Goal: Information Seeking & Learning: Learn about a topic

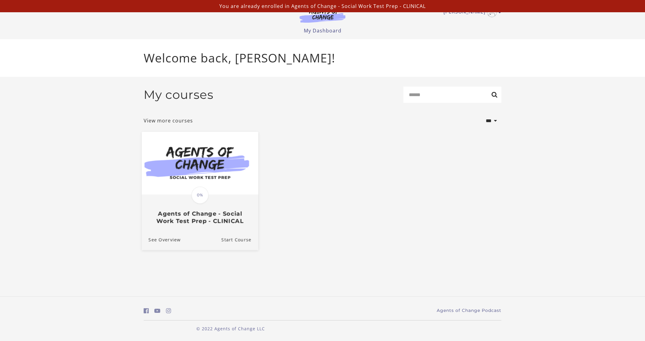
click at [220, 164] on img at bounding box center [200, 163] width 116 height 63
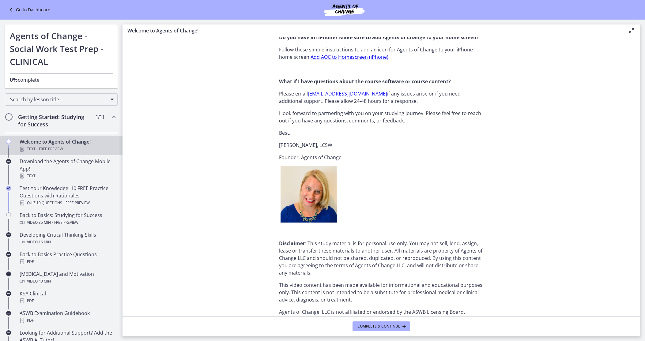
scroll to position [675, 0]
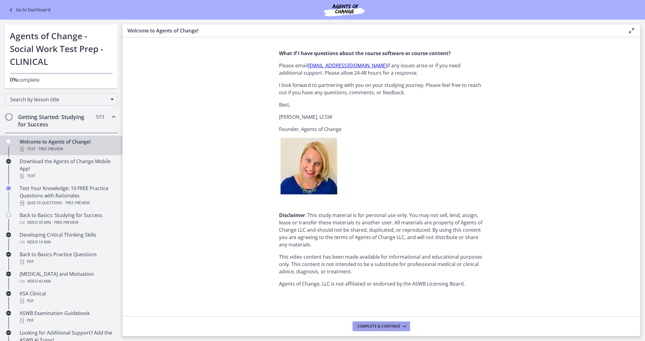
click at [379, 330] on button "Complete & continue" at bounding box center [382, 327] width 58 height 10
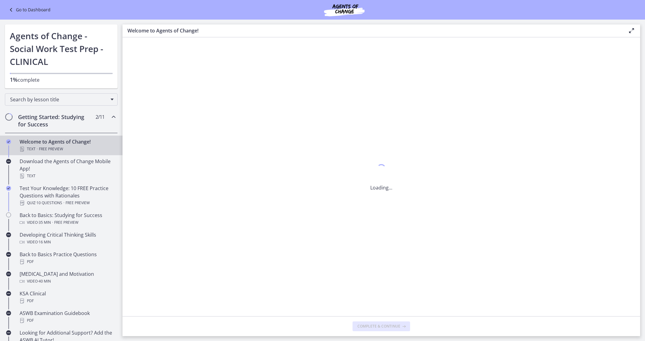
scroll to position [0, 0]
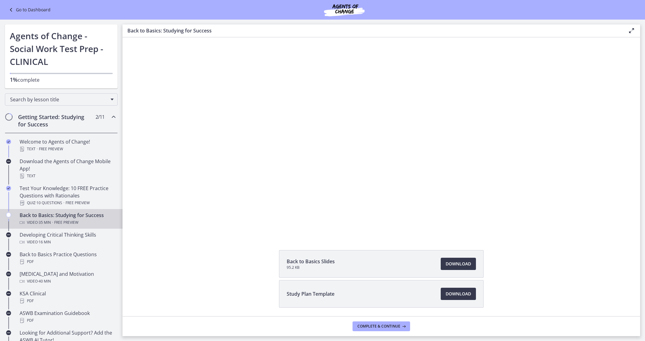
scroll to position [44, 0]
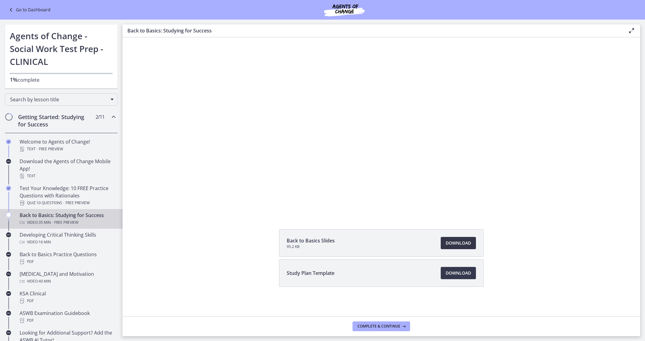
click at [467, 242] on span "Download Opens in a new window" at bounding box center [458, 243] width 25 height 7
click at [155, 231] on div "Back to Basics Slides 95.2 KB Download Opens in a new window Study Plan Templat…" at bounding box center [382, 272] width 518 height 87
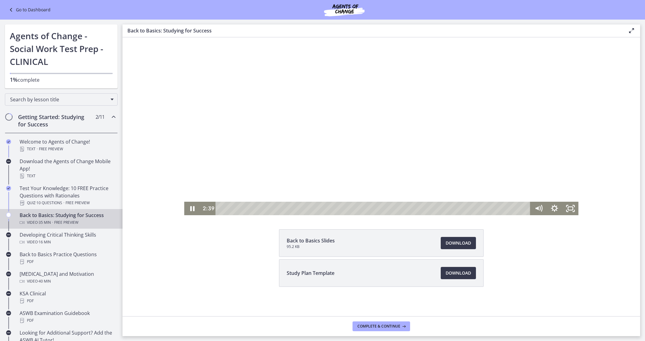
scroll to position [0, 0]
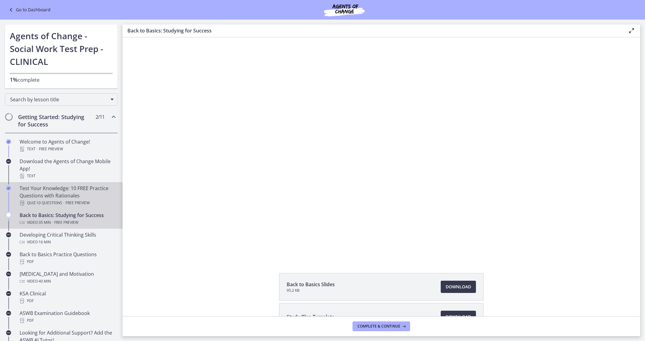
click at [61, 189] on div "Test Your Knowledge: 10 FREE Practice Questions with Rationales Quiz · 10 Quest…" at bounding box center [68, 196] width 96 height 22
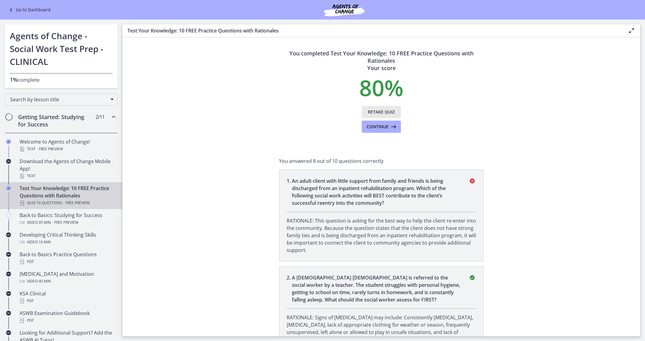
click at [380, 113] on span "Retake Quiz" at bounding box center [381, 111] width 27 height 7
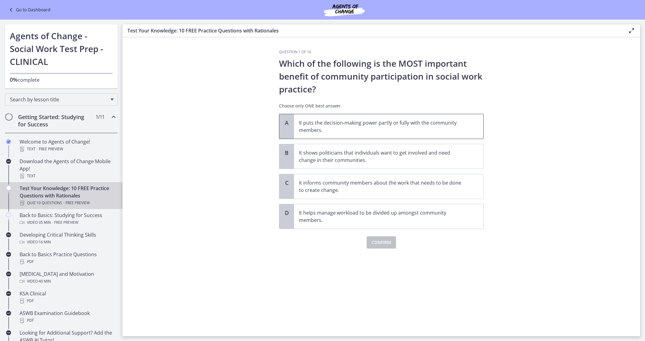
click at [379, 127] on p "It puts the decision-making power partly or fully with the community members." at bounding box center [382, 126] width 167 height 15
click at [383, 153] on p "It shows politicians that individuals want to get involved and need change in t…" at bounding box center [382, 156] width 167 height 15
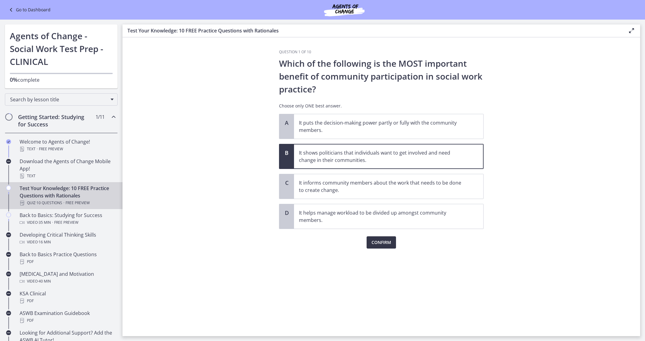
click at [381, 243] on span "Confirm" at bounding box center [382, 242] width 20 height 7
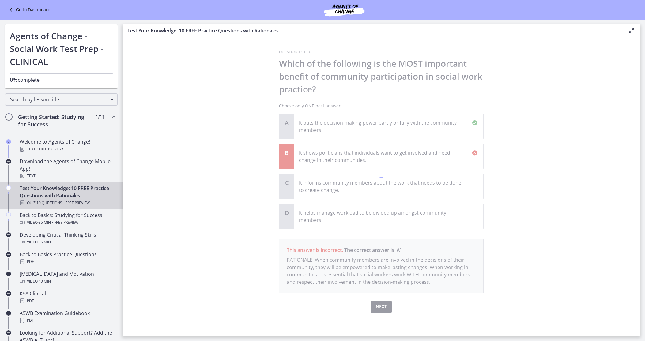
scroll to position [1, 0]
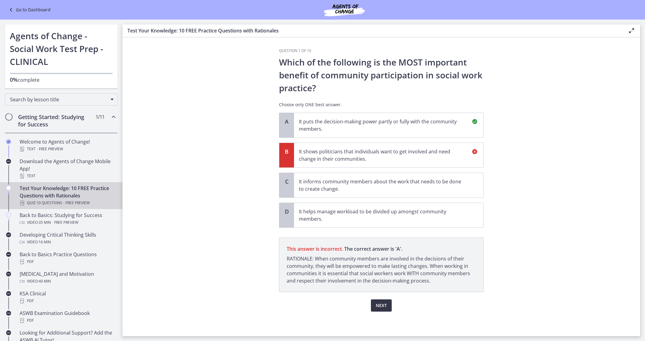
click at [381, 306] on span "Next" at bounding box center [381, 305] width 11 height 7
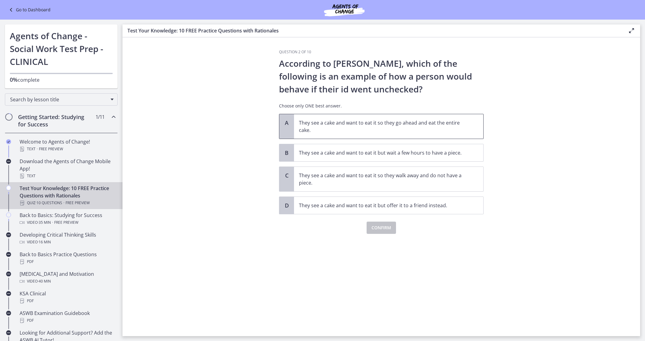
click at [355, 125] on p "They see a cake and want to eat it so they go ahead and eat the entire cake." at bounding box center [382, 126] width 167 height 15
click at [385, 228] on span "Confirm" at bounding box center [382, 227] width 20 height 7
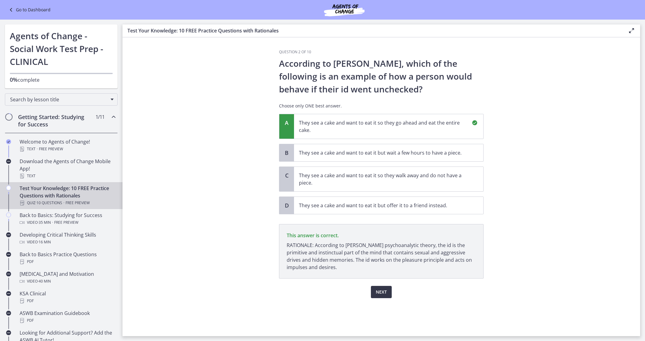
click at [384, 292] on span "Next" at bounding box center [381, 292] width 11 height 7
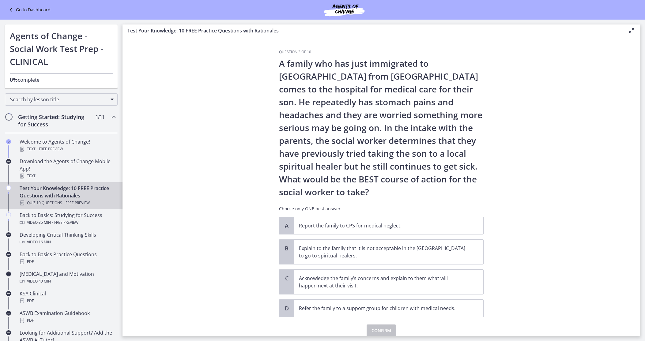
scroll to position [25, 0]
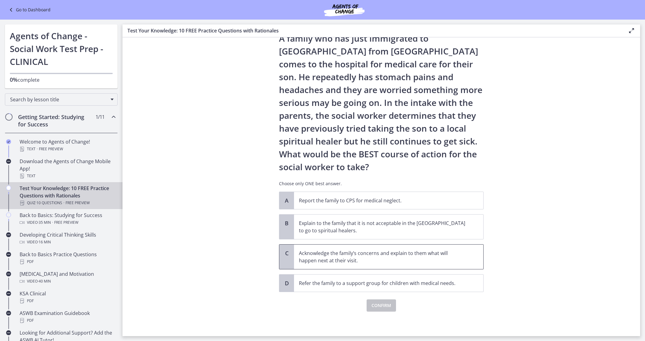
click at [341, 257] on p "Acknowledge the family’s concerns and explain to them what will happen next at …" at bounding box center [382, 257] width 167 height 15
click at [384, 306] on span "Confirm" at bounding box center [382, 305] width 20 height 7
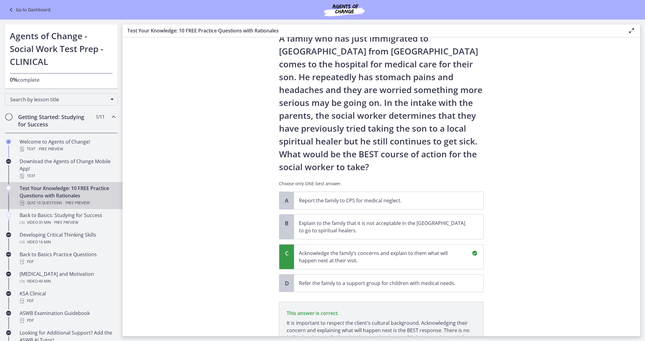
scroll to position [97, 0]
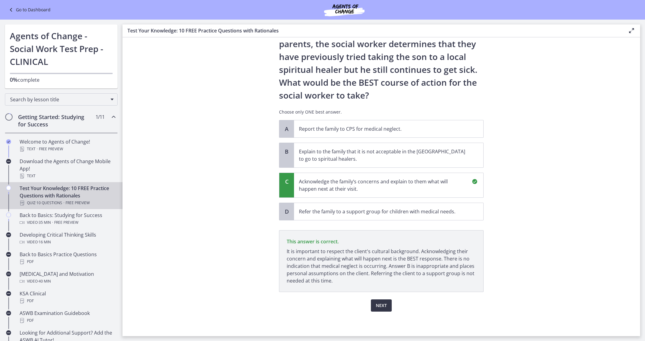
click at [382, 305] on span "Next" at bounding box center [381, 305] width 11 height 7
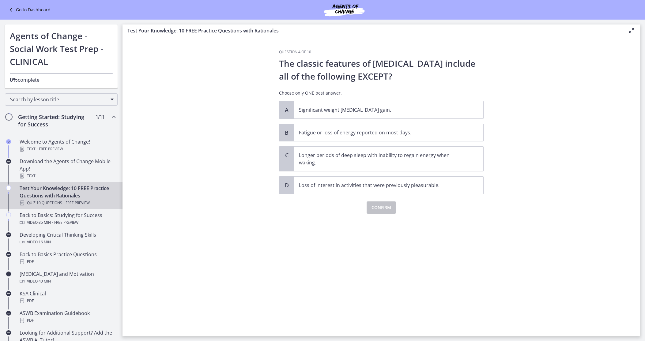
scroll to position [0, 0]
click at [360, 157] on p "Longer periods of deep sleep with inability to regain energy when waking." at bounding box center [382, 159] width 167 height 15
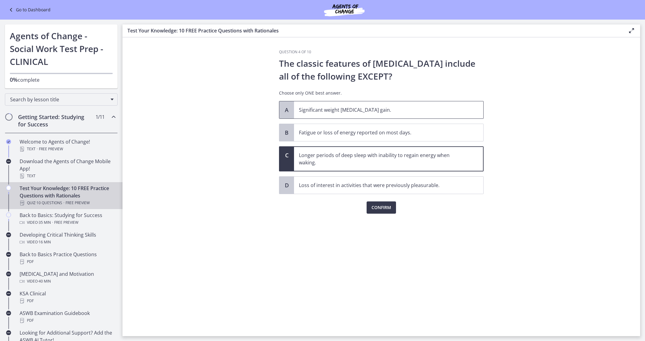
click at [345, 110] on p "Significant weight [MEDICAL_DATA] gain." at bounding box center [382, 109] width 167 height 7
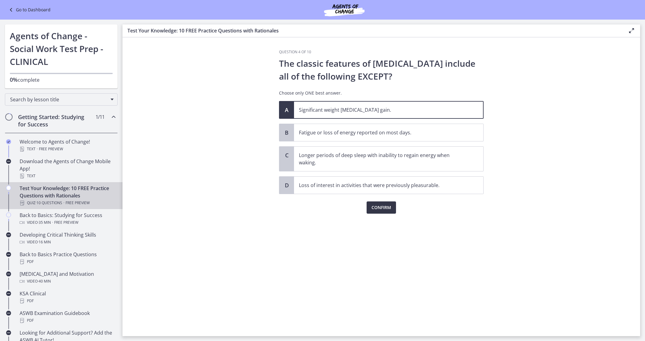
click at [378, 205] on span "Confirm" at bounding box center [382, 207] width 20 height 7
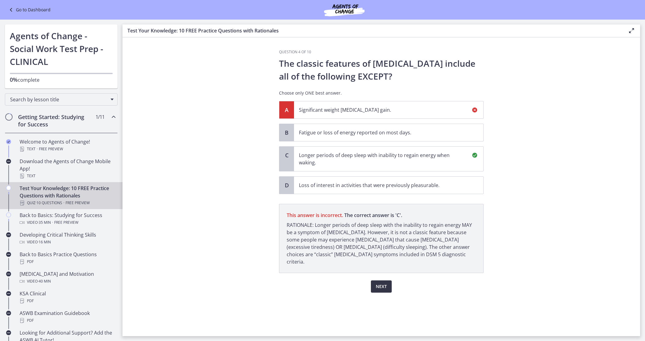
click at [379, 283] on span "Next" at bounding box center [381, 286] width 11 height 7
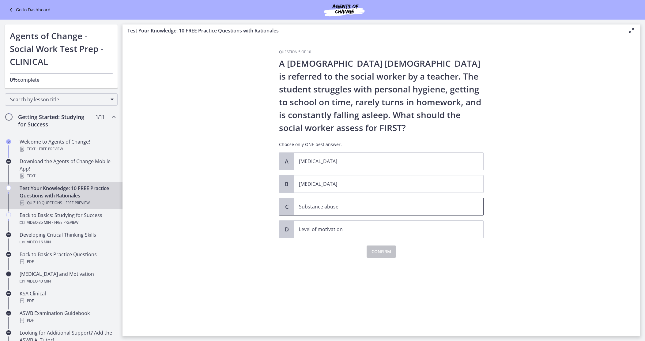
click at [352, 209] on p "Substance abuse" at bounding box center [382, 206] width 167 height 7
click at [382, 254] on span "Confirm" at bounding box center [382, 251] width 20 height 7
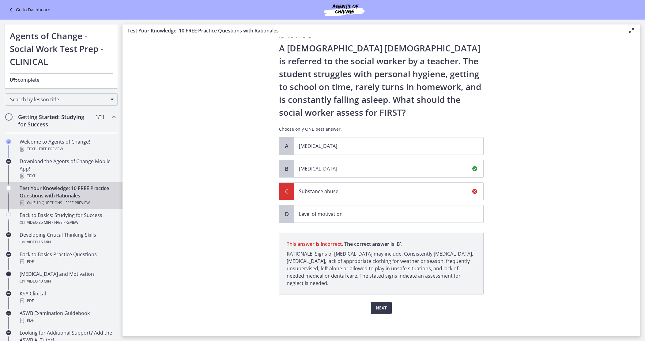
scroll to position [18, 0]
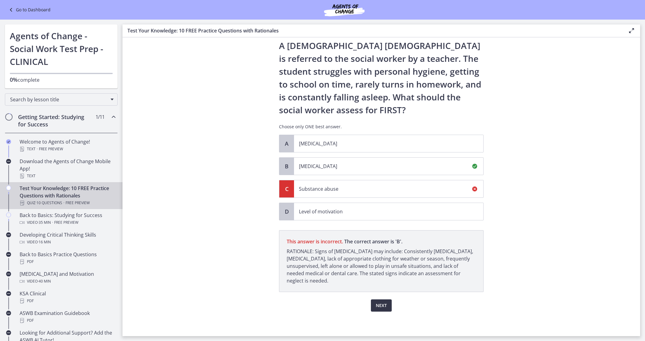
click at [382, 307] on span "Next" at bounding box center [381, 305] width 11 height 7
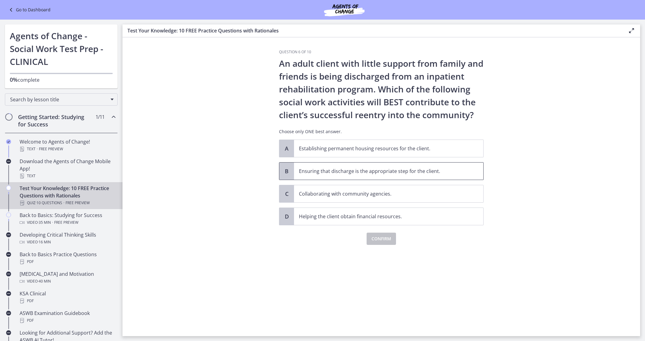
click at [296, 171] on span "Ensuring that discharge is the appropriate step for the client." at bounding box center [388, 171] width 189 height 17
click at [309, 144] on span "Establishing permanent housing resources for the client." at bounding box center [388, 148] width 189 height 17
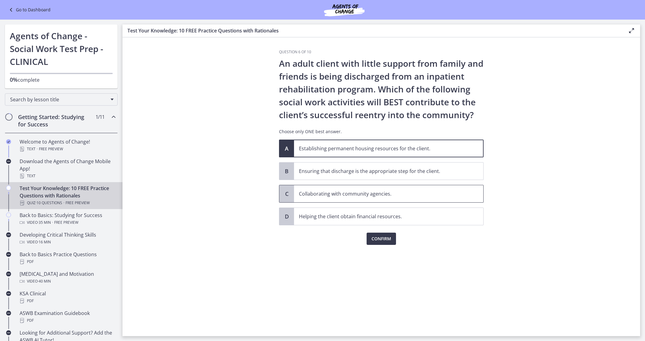
click at [327, 195] on p "Collaborating with community agencies." at bounding box center [382, 193] width 167 height 7
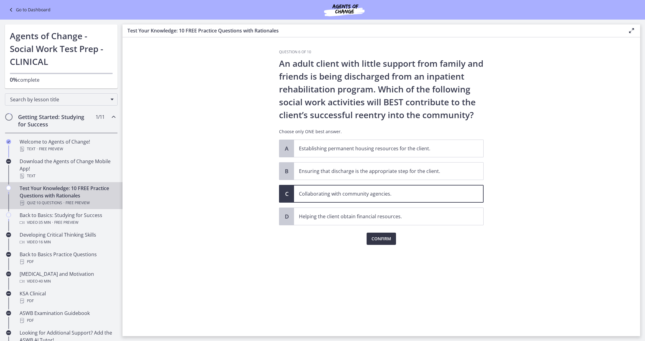
click at [391, 239] on button "Confirm" at bounding box center [381, 239] width 29 height 12
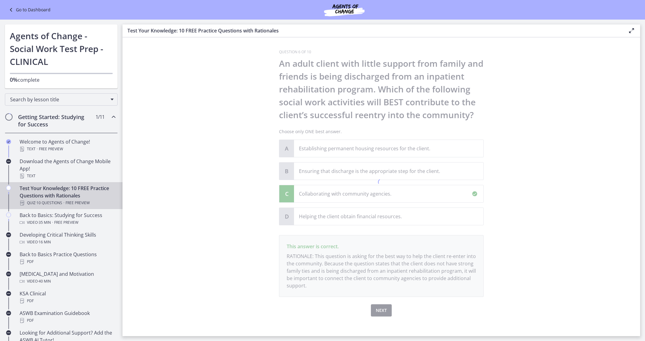
scroll to position [5, 0]
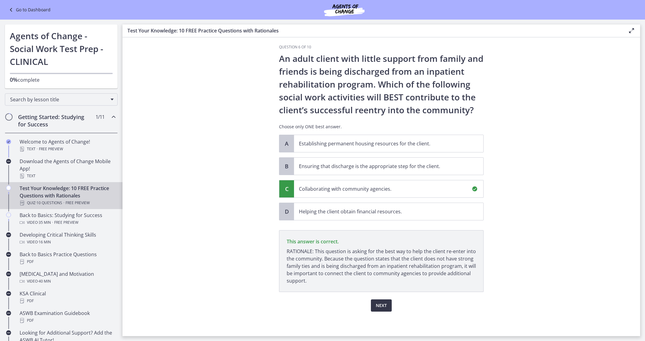
click at [381, 307] on span "Next" at bounding box center [381, 305] width 11 height 7
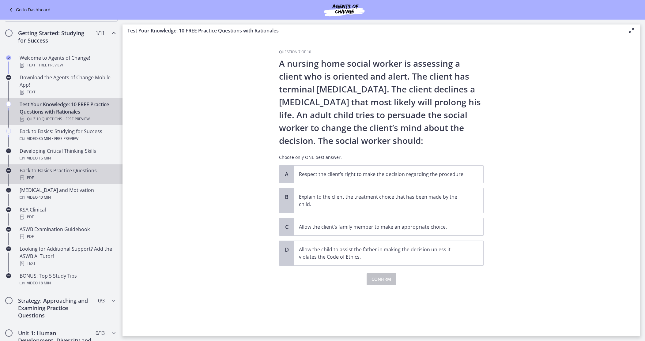
scroll to position [0, 0]
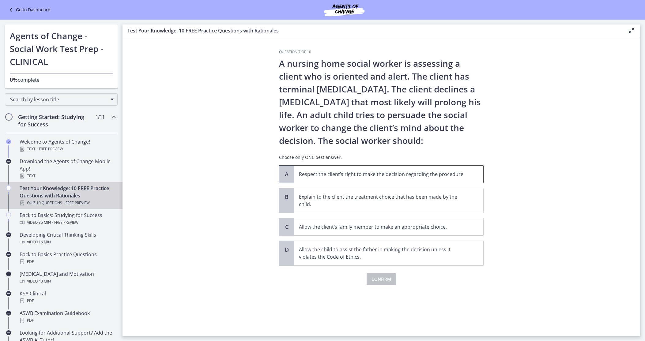
click at [354, 175] on p "Respect the client’s right to make the decision regarding the procedure." at bounding box center [382, 174] width 167 height 7
click at [383, 276] on span "Confirm" at bounding box center [382, 279] width 20 height 7
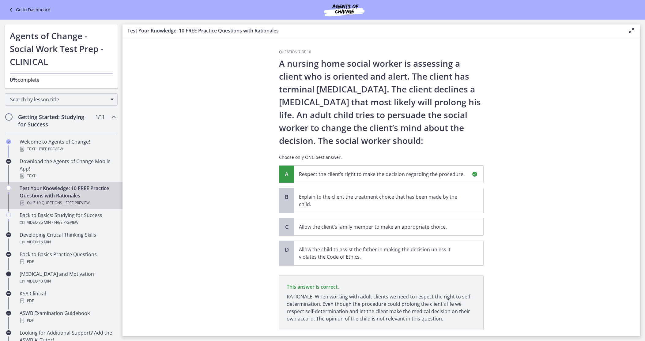
scroll to position [38, 0]
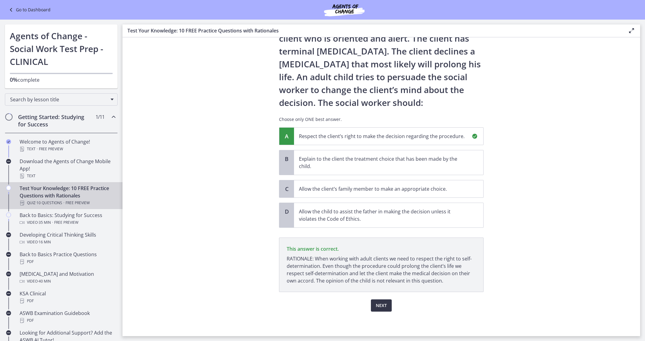
click at [381, 307] on span "Next" at bounding box center [381, 305] width 11 height 7
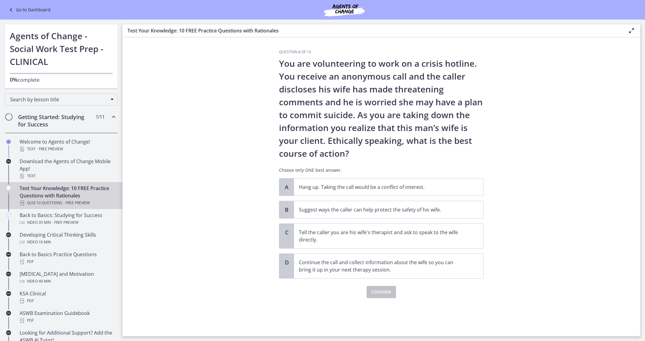
scroll to position [0, 0]
click at [358, 213] on p "Suggest ways the caller can help protect the safety of his wife." at bounding box center [382, 209] width 167 height 7
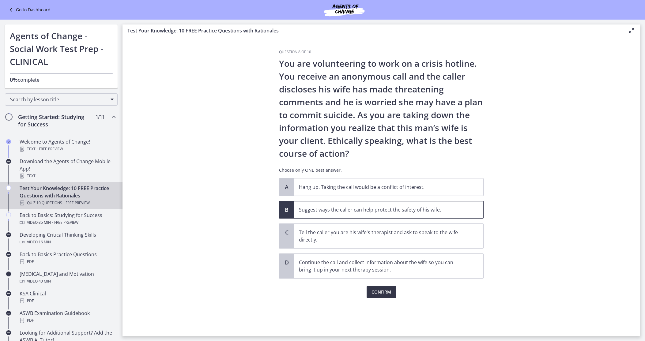
click at [379, 293] on span "Confirm" at bounding box center [382, 292] width 20 height 7
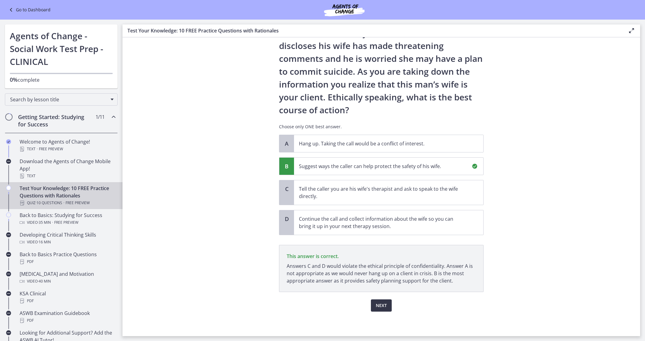
scroll to position [43, 0]
click at [384, 307] on span "Next" at bounding box center [381, 305] width 11 height 7
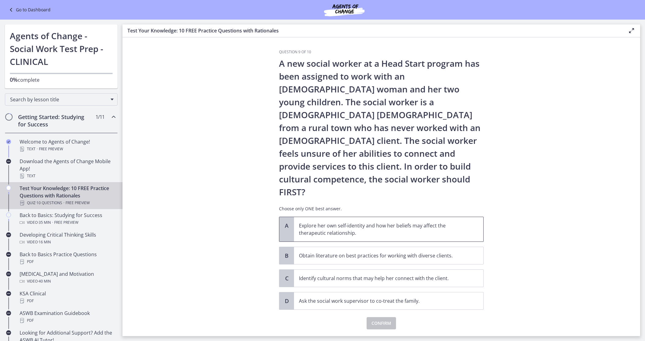
click at [323, 222] on p "Explore her own self-identity and how her beliefs may affect the therapeutic re…" at bounding box center [382, 229] width 167 height 15
click at [336, 252] on p "Obtain literature on best practices for working with diverse clients." at bounding box center [382, 255] width 167 height 7
click at [384, 320] on span "Confirm" at bounding box center [382, 323] width 20 height 7
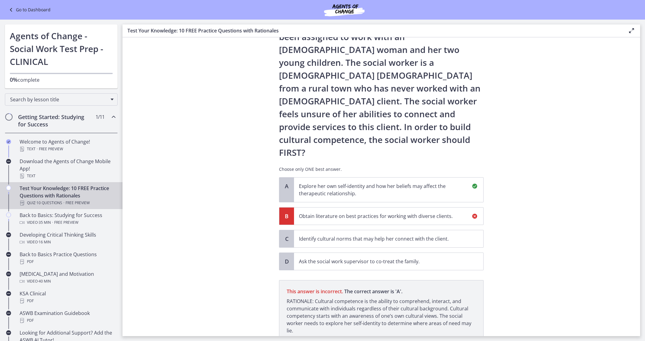
scroll to position [64, 0]
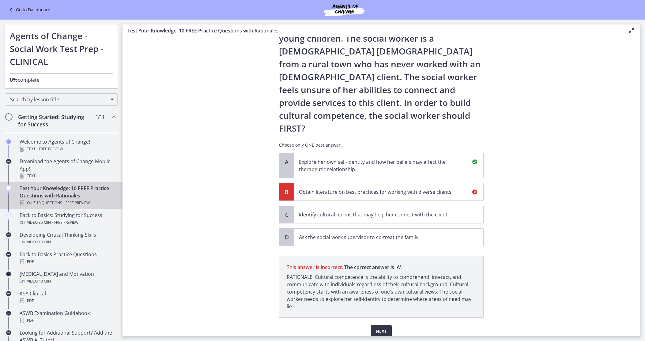
click at [380, 328] on span "Next" at bounding box center [381, 331] width 11 height 7
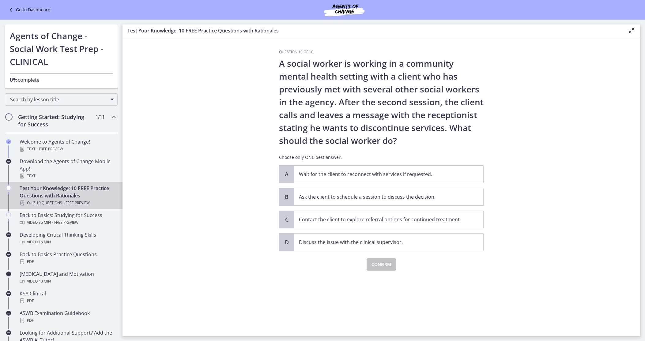
scroll to position [0, 0]
click at [353, 199] on p "Ask the client to schedule a session to discuss the decision." at bounding box center [382, 196] width 167 height 7
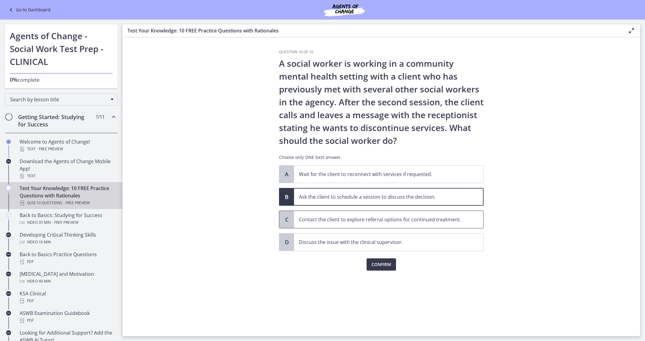
click at [351, 221] on p "Contact the client to explore referral options for continued treatment." at bounding box center [382, 219] width 167 height 7
click at [383, 266] on span "Confirm" at bounding box center [382, 264] width 20 height 7
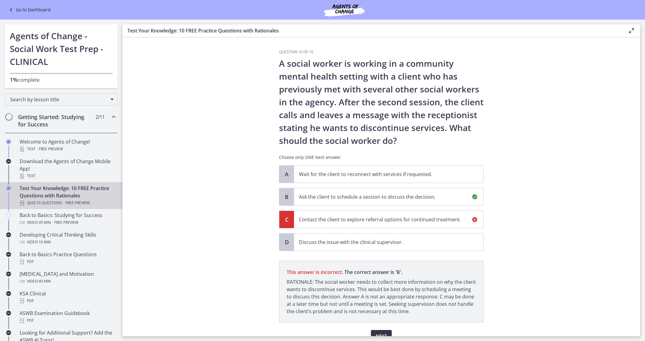
scroll to position [31, 0]
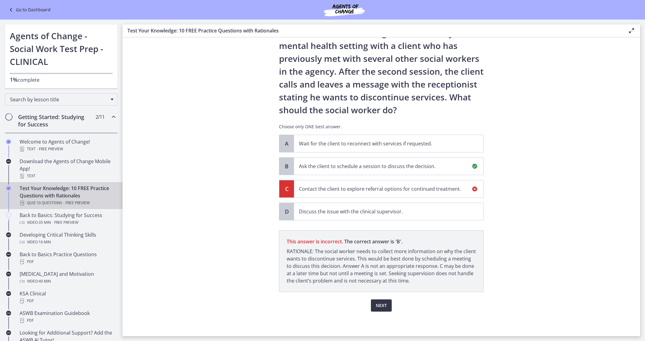
click at [384, 307] on span "Next" at bounding box center [381, 305] width 11 height 7
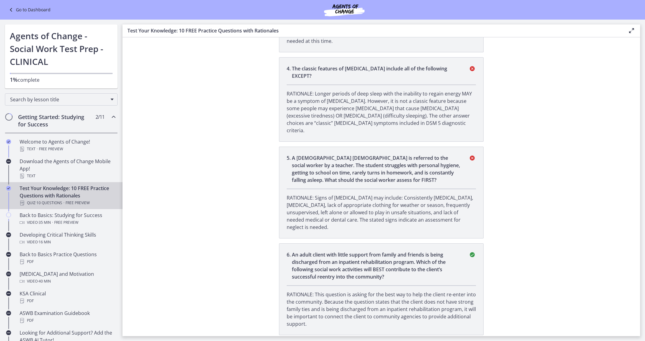
scroll to position [0, 0]
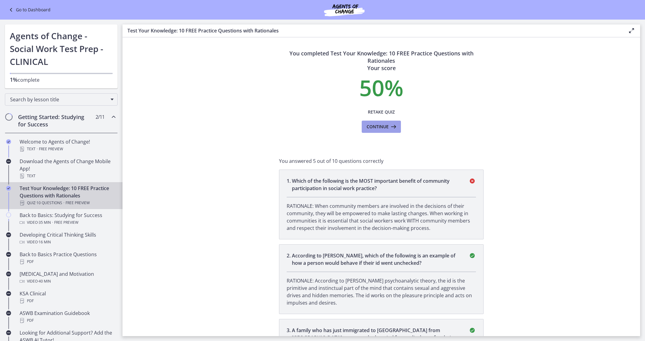
click at [385, 127] on span "Continue" at bounding box center [378, 126] width 22 height 7
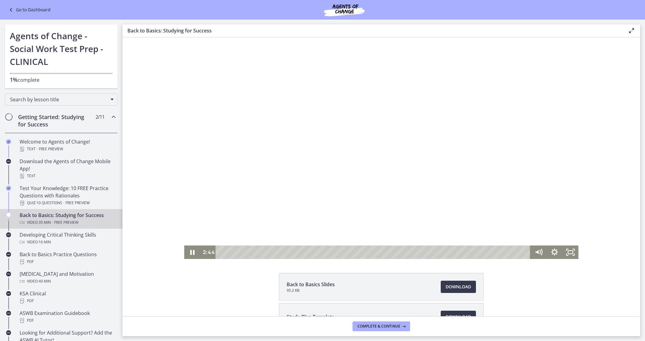
scroll to position [44, 0]
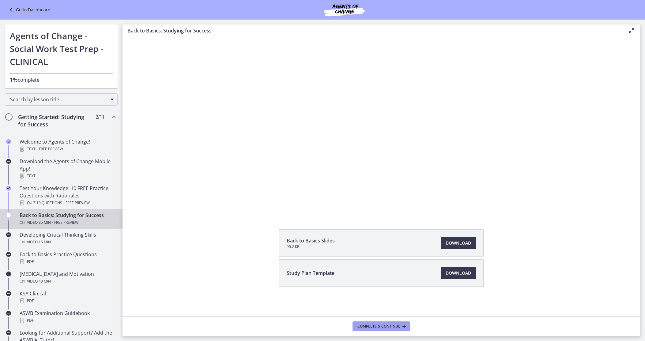
click at [396, 325] on span "Complete & continue" at bounding box center [378, 326] width 43 height 5
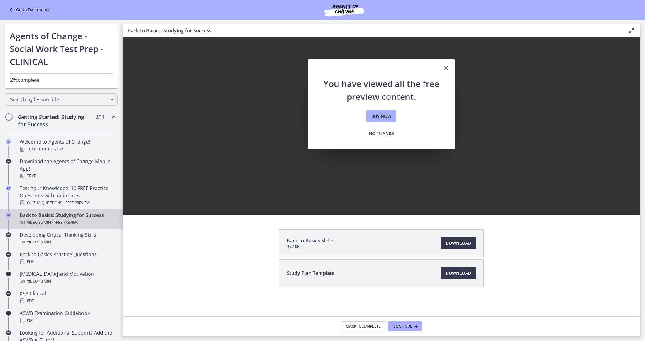
click at [194, 267] on div "Back to Basics Slides 95.2 KB Download Opens in a new window Study Plan Templat…" at bounding box center [382, 272] width 518 height 87
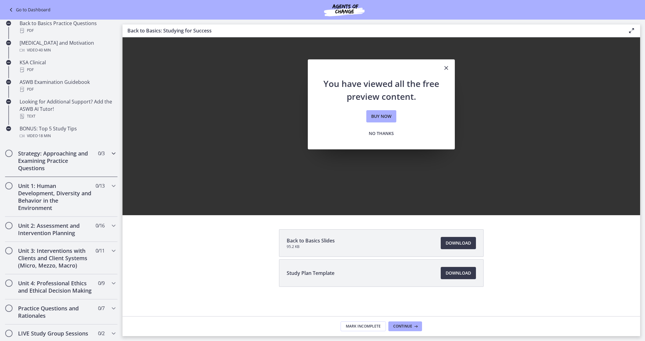
scroll to position [214, 0]
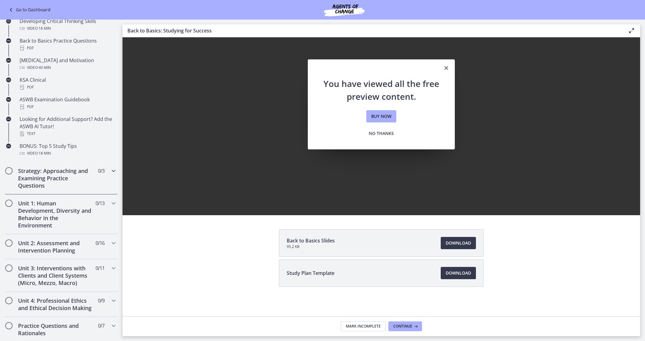
click at [49, 172] on h2 "Strategy: Approaching and Examining Practice Questions" at bounding box center [55, 178] width 75 height 22
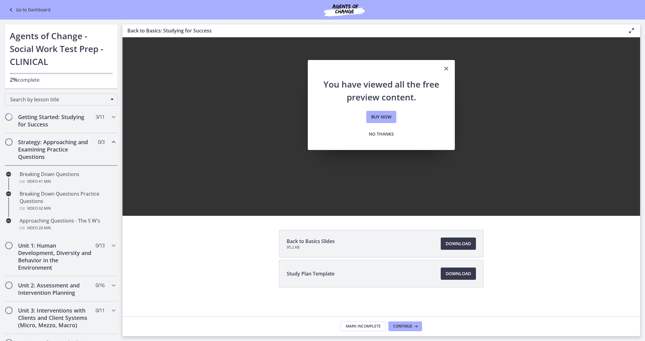
scroll to position [40, 0]
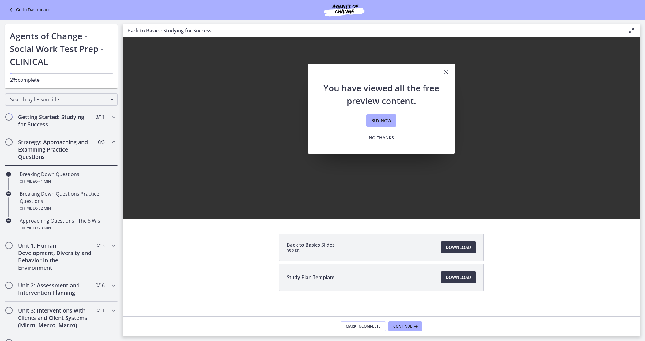
click at [213, 286] on div "Back to Basics Slides 95.2 KB Download Opens in a new window Study Plan Templat…" at bounding box center [382, 277] width 518 height 87
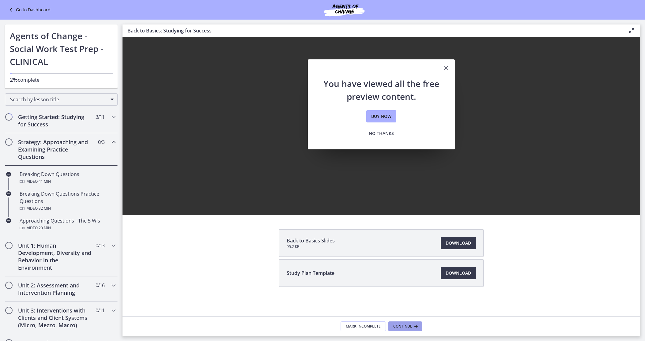
click at [407, 327] on span "Continue" at bounding box center [402, 326] width 19 height 5
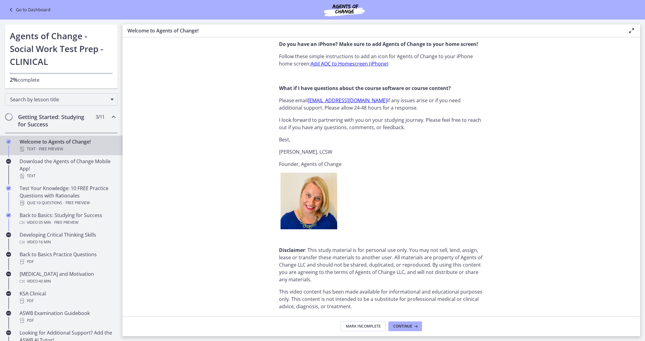
scroll to position [675, 0]
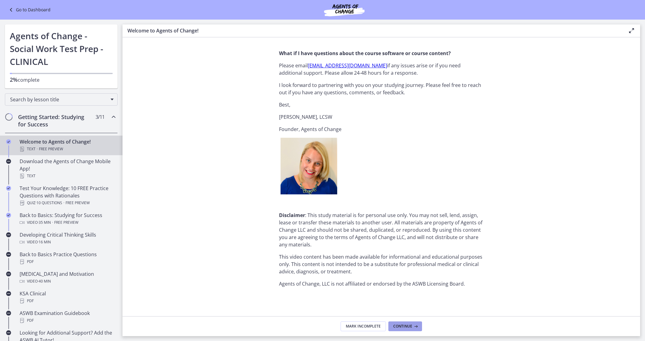
click at [414, 327] on icon at bounding box center [415, 326] width 6 height 5
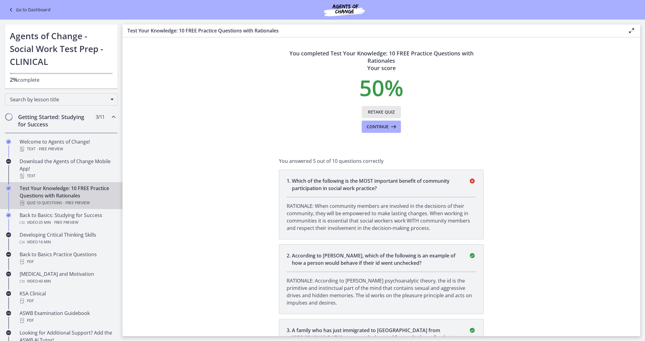
click at [383, 113] on span "Retake Quiz" at bounding box center [381, 111] width 27 height 7
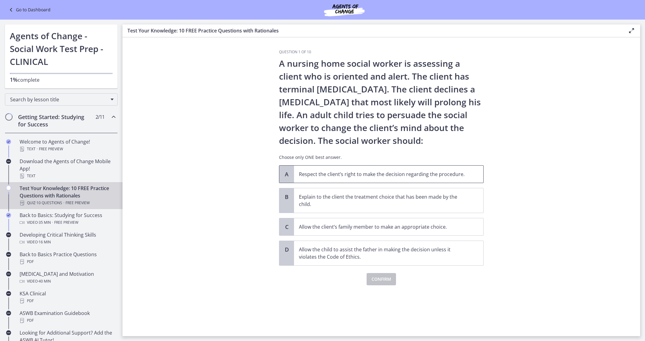
drag, startPoint x: 366, startPoint y: 175, endPoint x: 366, endPoint y: 182, distance: 6.1
click at [366, 175] on p "Respect the client’s right to make the decision regarding the procedure." at bounding box center [382, 174] width 167 height 7
click at [379, 279] on span "Confirm" at bounding box center [382, 279] width 20 height 7
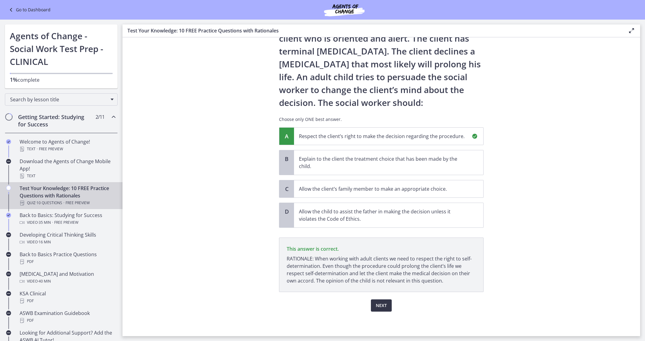
scroll to position [38, 0]
click at [384, 306] on span "Next" at bounding box center [381, 305] width 11 height 7
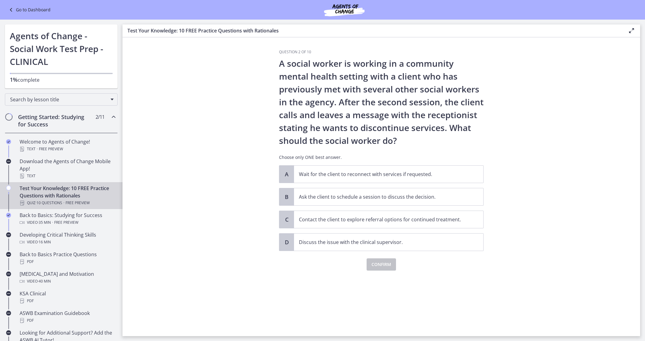
scroll to position [0, 0]
click at [370, 198] on p "Ask the client to schedule a session to discuss the decision." at bounding box center [382, 196] width 167 height 7
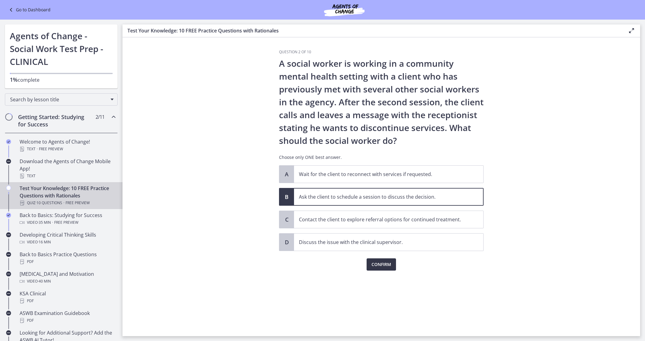
click at [386, 267] on span "Confirm" at bounding box center [382, 264] width 20 height 7
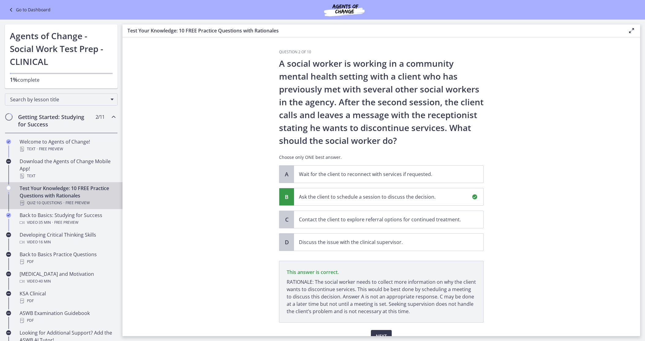
scroll to position [31, 0]
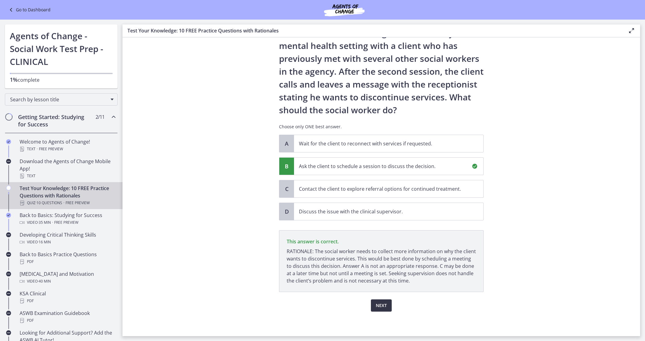
click at [381, 307] on span "Next" at bounding box center [381, 305] width 11 height 7
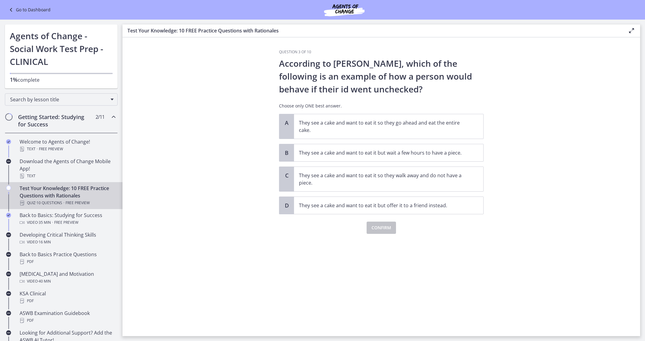
scroll to position [0, 0]
drag, startPoint x: 353, startPoint y: 121, endPoint x: 355, endPoint y: 134, distance: 12.7
click at [353, 122] on p "They see a cake and want to eat it so they go ahead and eat the entire cake." at bounding box center [382, 126] width 167 height 15
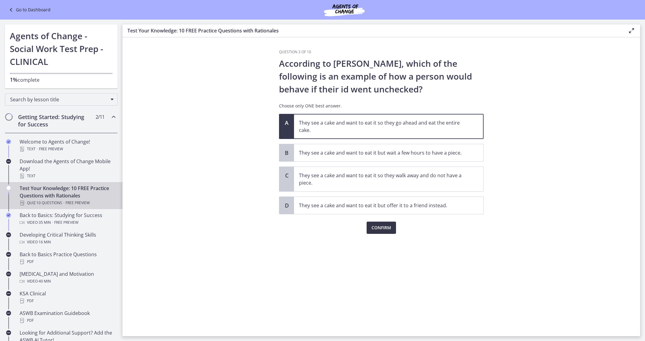
click at [384, 228] on span "Confirm" at bounding box center [382, 227] width 20 height 7
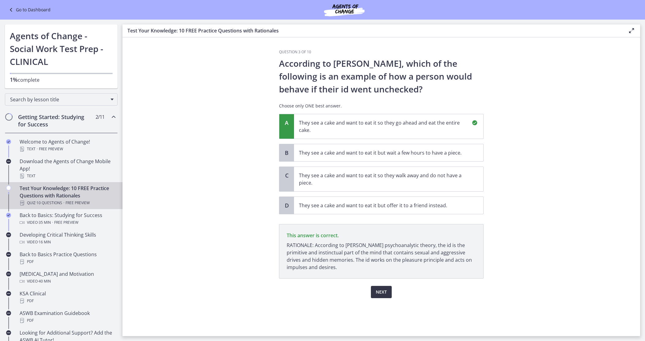
click at [380, 289] on span "Next" at bounding box center [381, 292] width 11 height 7
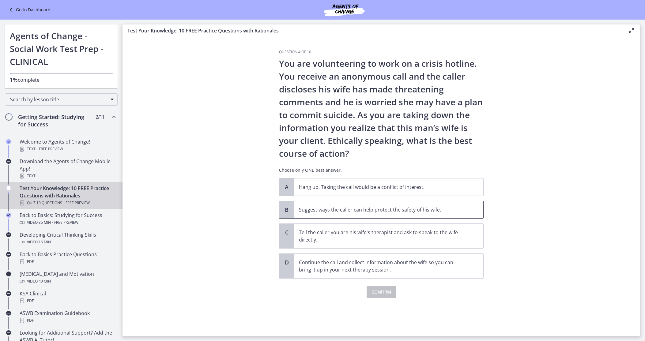
click at [354, 209] on p "Suggest ways the caller can help protect the safety of his wife." at bounding box center [382, 209] width 167 height 7
click at [379, 292] on span "Confirm" at bounding box center [382, 292] width 20 height 7
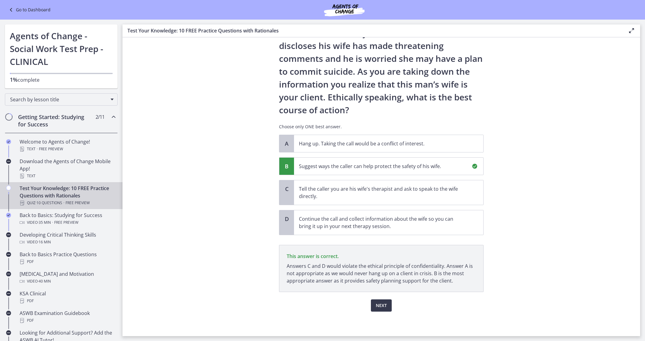
scroll to position [43, 0]
click at [382, 308] on span "Next" at bounding box center [381, 305] width 11 height 7
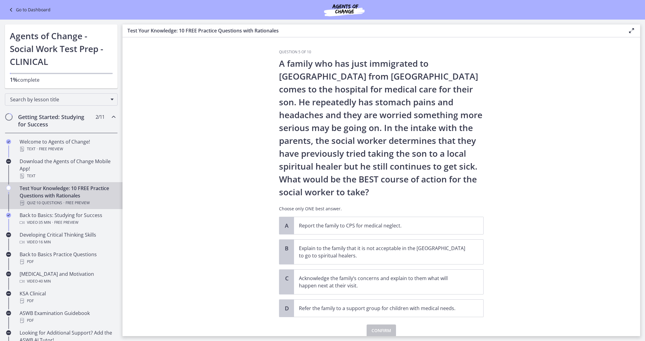
scroll to position [25, 0]
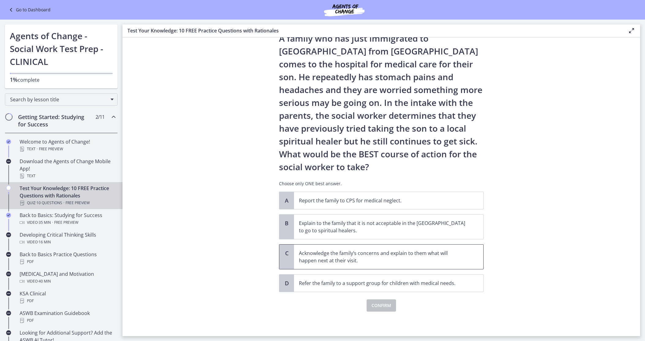
click at [344, 255] on p "Acknowledge the family’s concerns and explain to them what will happen next at …" at bounding box center [382, 257] width 167 height 15
click at [383, 308] on span "Confirm" at bounding box center [382, 305] width 20 height 7
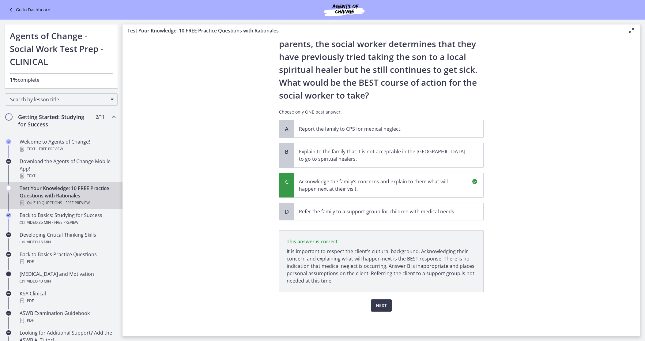
scroll to position [94, 0]
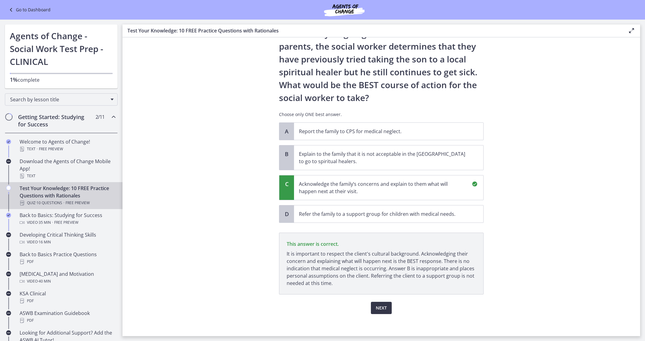
click at [381, 308] on span "Next" at bounding box center [381, 307] width 11 height 7
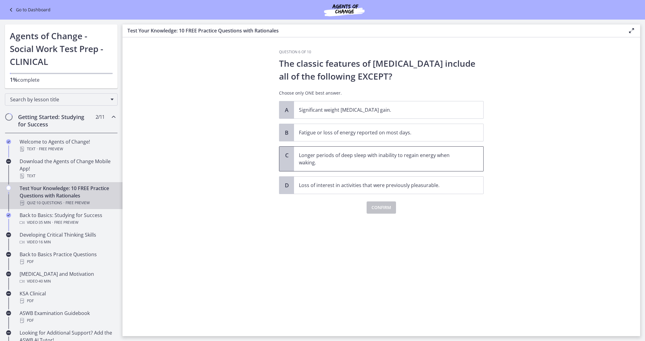
click at [329, 157] on p "Longer periods of deep sleep with inability to regain energy when waking." at bounding box center [382, 159] width 167 height 15
click at [382, 206] on span "Confirm" at bounding box center [382, 207] width 20 height 7
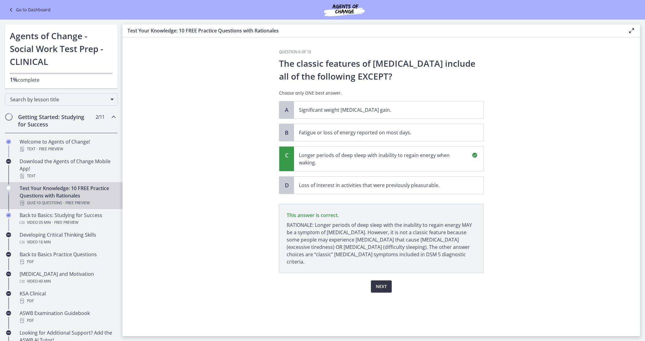
click at [381, 283] on span "Next" at bounding box center [381, 286] width 11 height 7
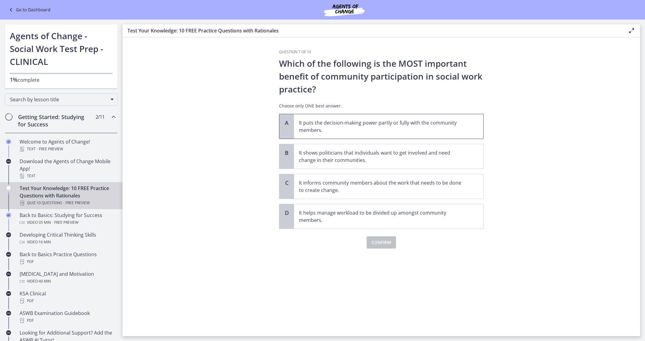
click at [342, 126] on p "It puts the decision-making power partly or fully with the community members." at bounding box center [382, 126] width 167 height 15
click at [385, 242] on span "Confirm" at bounding box center [382, 242] width 20 height 7
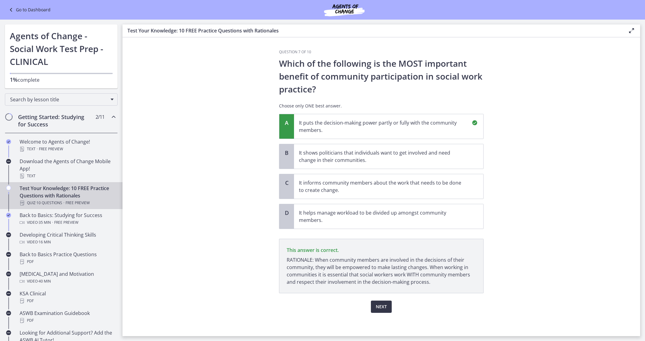
scroll to position [1, 0]
click at [381, 302] on span "Next" at bounding box center [381, 305] width 11 height 7
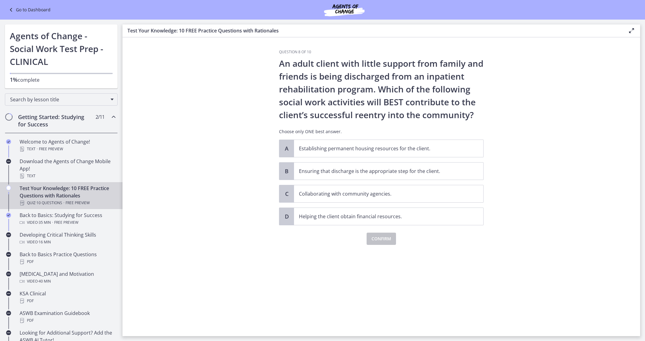
scroll to position [0, 0]
click at [348, 195] on p "Collaborating with community agencies." at bounding box center [382, 193] width 167 height 7
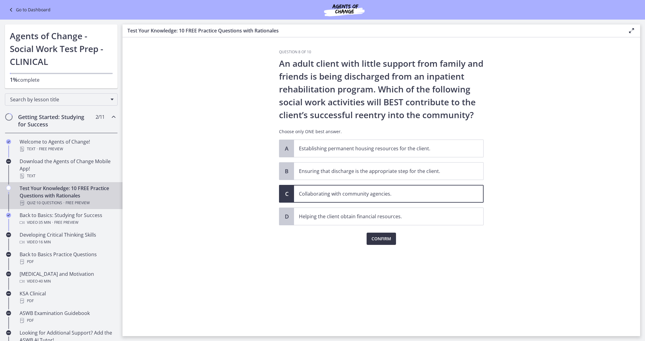
click at [391, 244] on button "Confirm" at bounding box center [381, 239] width 29 height 12
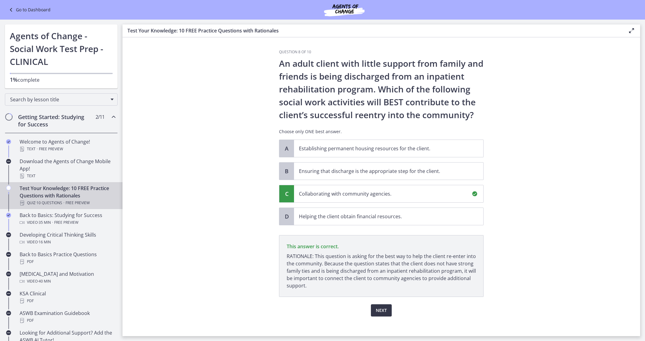
scroll to position [5, 0]
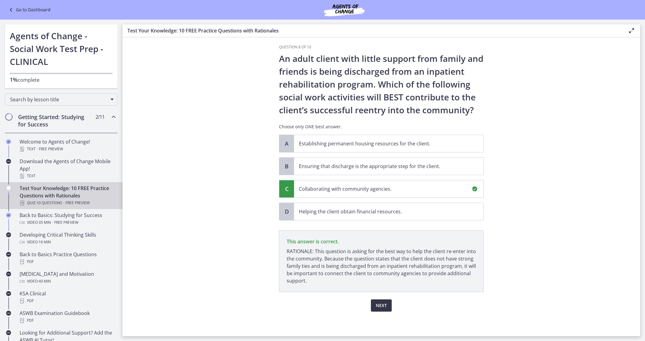
click at [383, 305] on span "Next" at bounding box center [381, 305] width 11 height 7
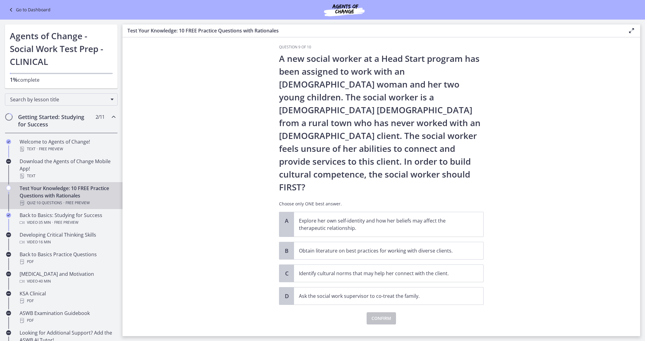
scroll to position [0, 0]
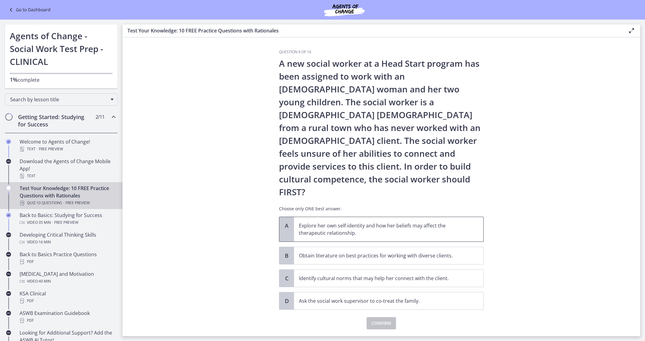
click at [336, 222] on p "Explore her own self-identity and how her beliefs may affect the therapeutic re…" at bounding box center [382, 229] width 167 height 15
click at [379, 317] on button "Confirm" at bounding box center [381, 323] width 29 height 12
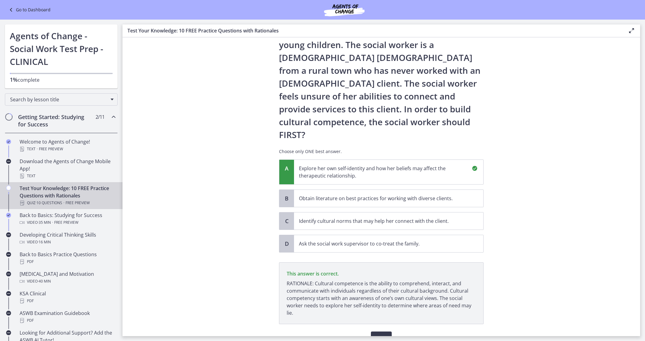
scroll to position [64, 0]
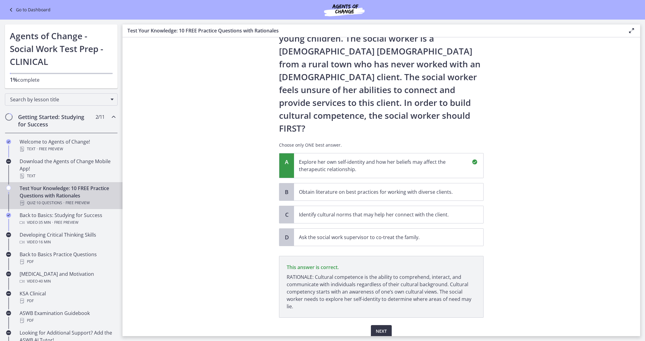
click at [383, 328] on span "Next" at bounding box center [381, 331] width 11 height 7
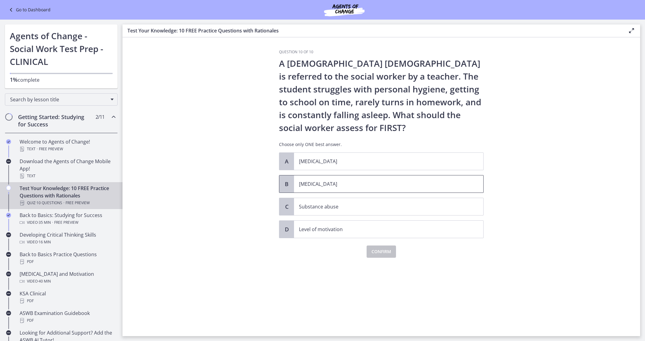
click at [356, 183] on p "[MEDICAL_DATA]" at bounding box center [382, 183] width 167 height 7
click at [384, 254] on span "Confirm" at bounding box center [382, 251] width 20 height 7
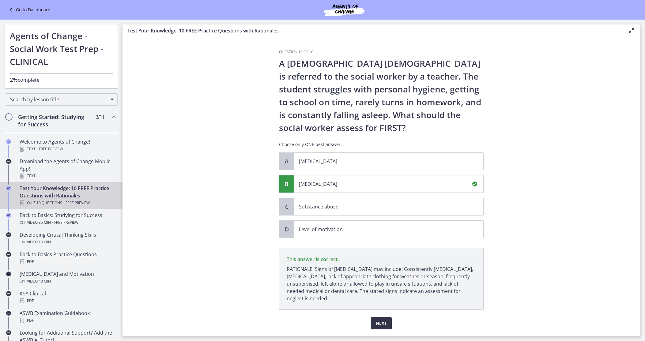
scroll to position [18, 0]
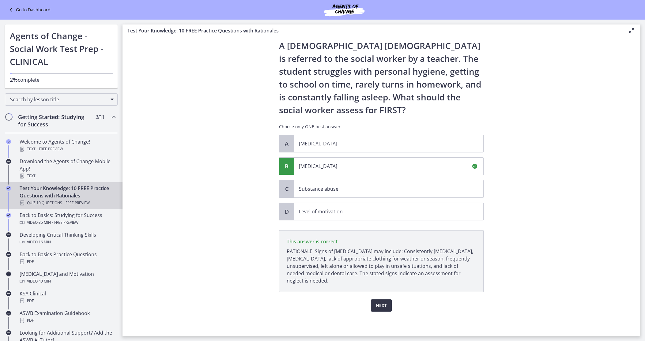
click at [385, 305] on span "Next" at bounding box center [381, 305] width 11 height 7
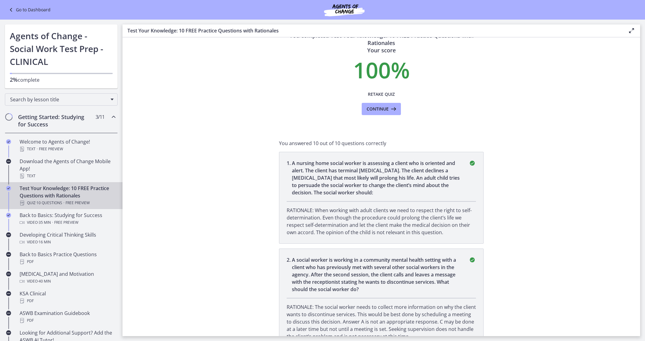
scroll to position [0, 0]
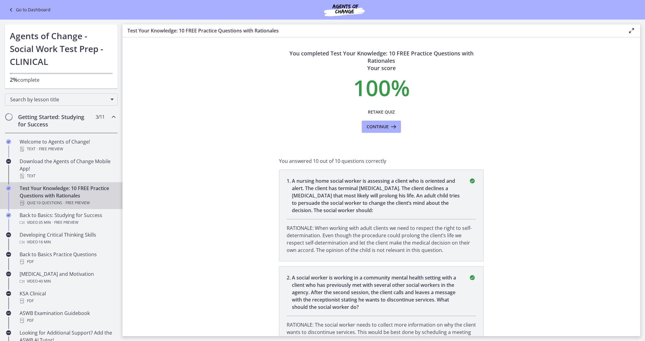
click at [217, 208] on section "You completed Test Your Knowledge: 10 FREE Practice Questions with Rationales Y…" at bounding box center [382, 186] width 518 height 299
click at [392, 129] on icon at bounding box center [393, 126] width 9 height 7
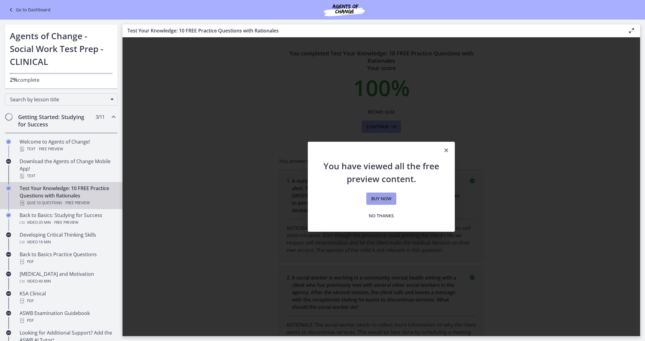
click at [384, 199] on span "Buy now" at bounding box center [381, 198] width 20 height 7
